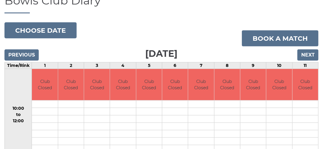
scroll to position [54, 0]
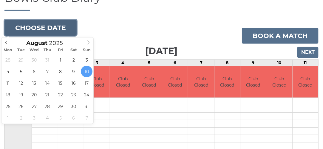
click at [40, 29] on button "Choose date" at bounding box center [40, 28] width 72 height 16
type input "2025-08-18"
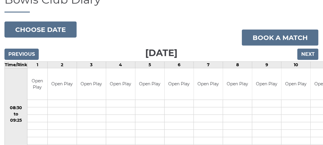
scroll to position [57, 0]
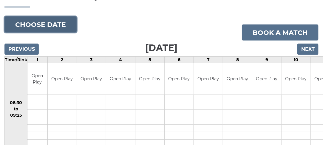
click at [49, 25] on button "Choose date" at bounding box center [40, 24] width 72 height 16
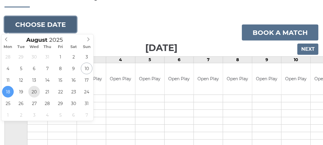
type input "2025-08-20"
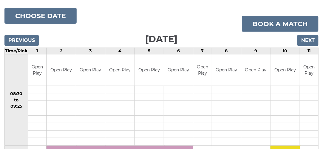
scroll to position [67, 0]
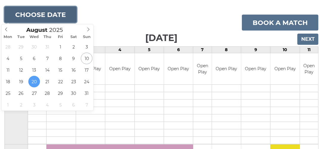
click at [56, 16] on button "Choose date" at bounding box center [40, 15] width 72 height 16
type input "[DATE]"
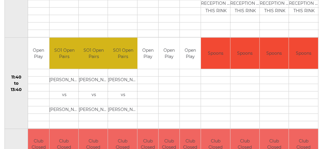
scroll to position [267, 0]
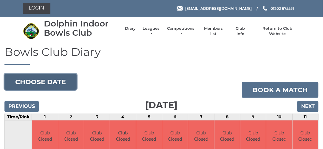
click at [54, 81] on button "Choose date" at bounding box center [40, 82] width 72 height 16
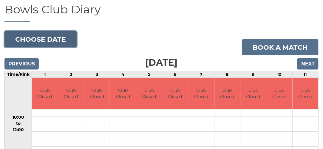
scroll to position [46, 0]
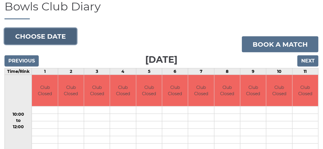
click at [47, 35] on button "Choose date" at bounding box center [40, 36] width 72 height 16
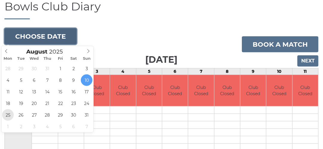
type input "2025-08-25"
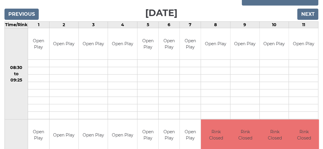
scroll to position [70, 0]
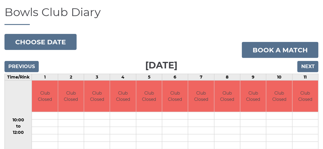
scroll to position [40, 0]
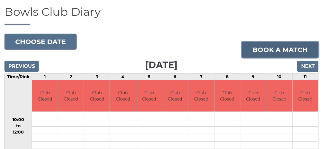
click at [274, 51] on link "Book a match" at bounding box center [280, 50] width 77 height 16
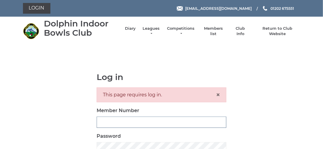
type input "3280"
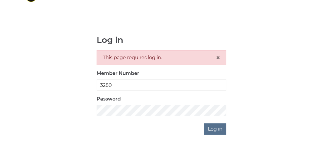
scroll to position [52, 0]
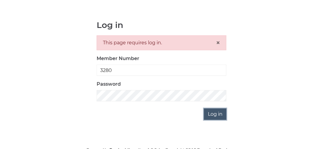
click at [219, 113] on input "Log in" at bounding box center [215, 114] width 22 height 11
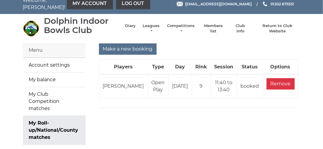
scroll to position [7, 0]
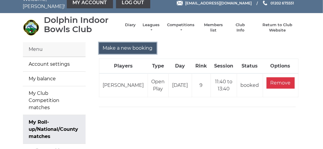
click at [128, 47] on input "Make a new booking" at bounding box center [127, 48] width 57 height 11
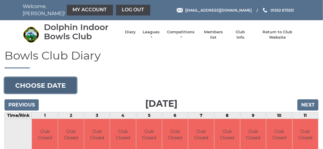
click at [61, 84] on button "Choose date" at bounding box center [40, 85] width 72 height 16
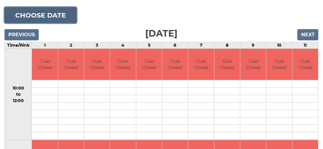
scroll to position [72, 0]
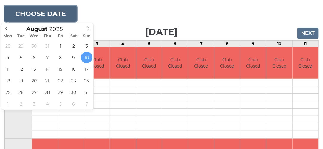
click at [58, 10] on button "Choose date" at bounding box center [40, 14] width 72 height 16
type input "[DATE]"
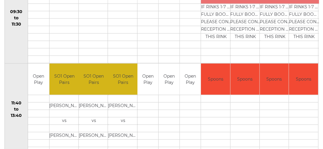
scroll to position [239, 0]
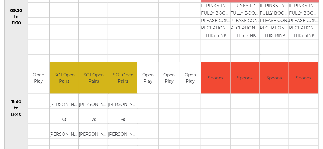
click at [188, 85] on td "Open Play" at bounding box center [190, 78] width 21 height 31
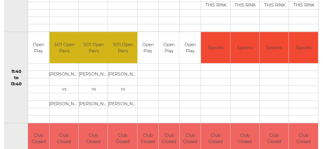
scroll to position [274, 0]
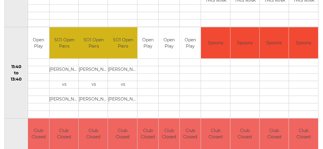
click at [189, 43] on td "Open Play" at bounding box center [190, 42] width 21 height 31
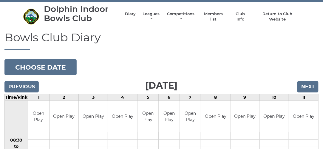
scroll to position [15, 0]
